Goal: Check status: Check status

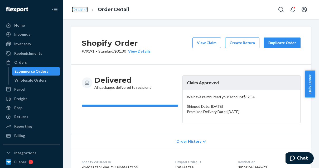
click at [79, 9] on link "Orders" at bounding box center [80, 10] width 16 height 6
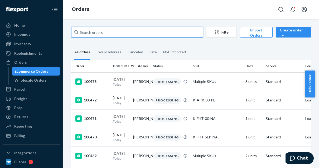
click at [102, 31] on input "text" at bounding box center [137, 32] width 132 height 11
paste input "99080"
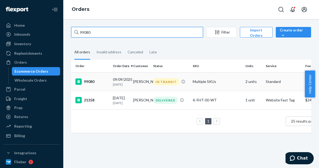
type input "99080"
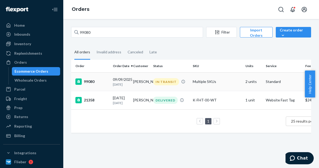
click at [94, 83] on div "99080" at bounding box center [91, 81] width 33 height 6
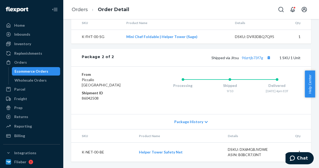
scroll to position [346, 0]
